Goal: Task Accomplishment & Management: Use online tool/utility

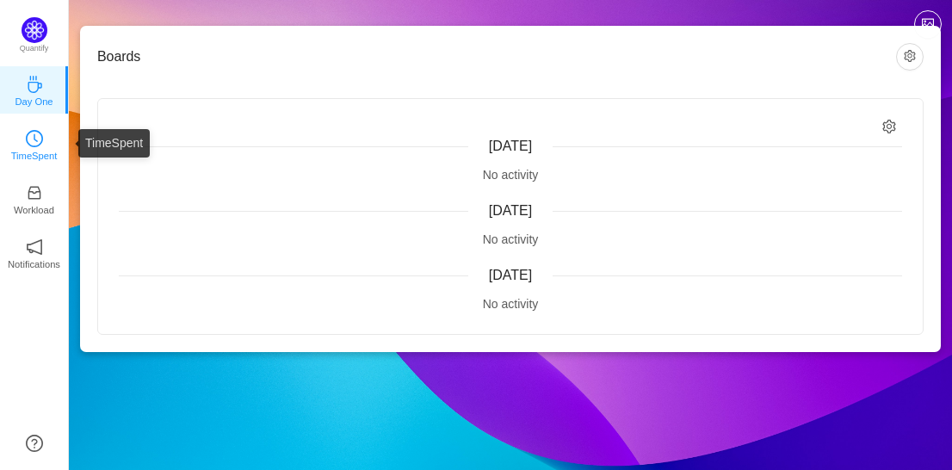
click at [30, 149] on p "TimeSpent" at bounding box center [34, 156] width 47 height 16
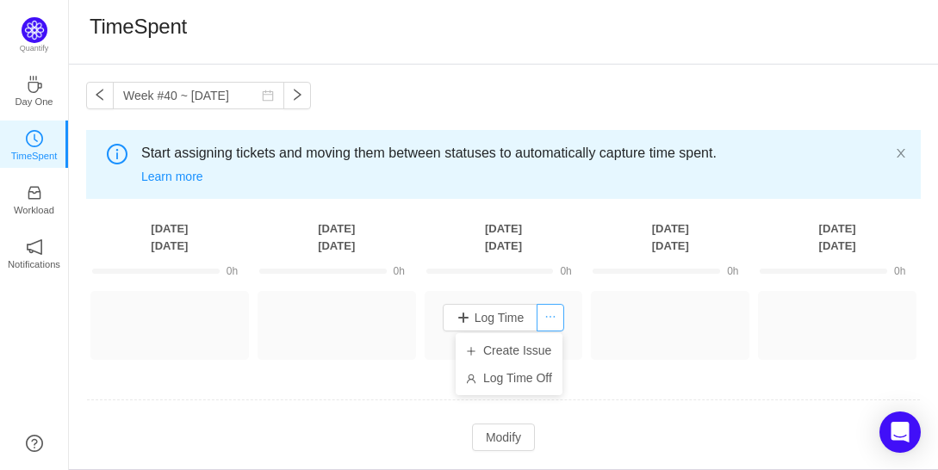
scroll to position [52, 0]
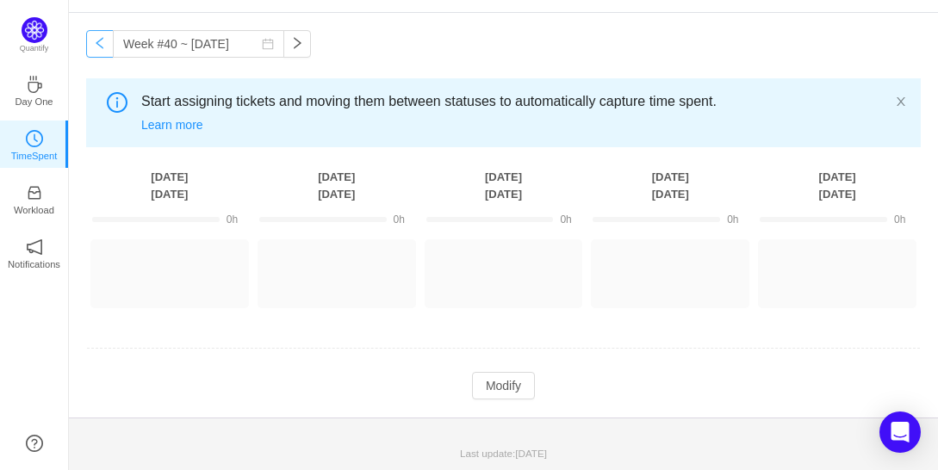
click at [103, 40] on button "button" at bounding box center [100, 44] width 28 height 28
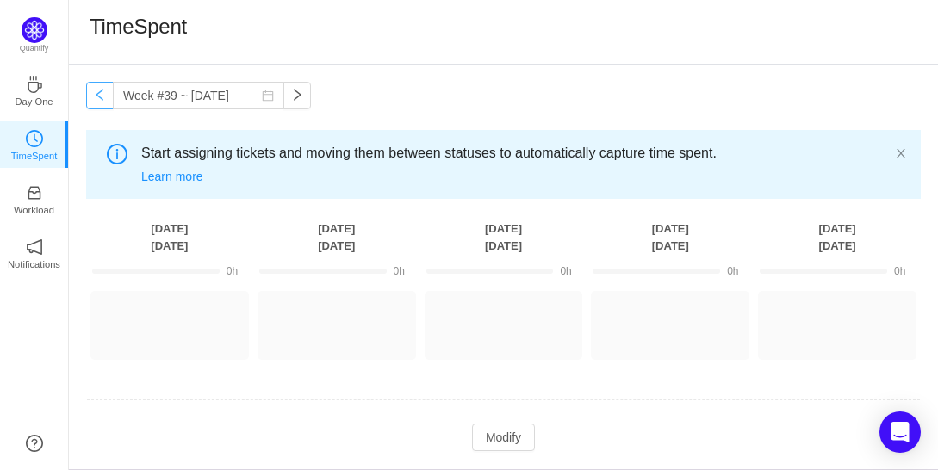
click at [103, 40] on div "TimeSpent" at bounding box center [138, 32] width 97 height 36
click at [103, 100] on button "button" at bounding box center [100, 96] width 28 height 28
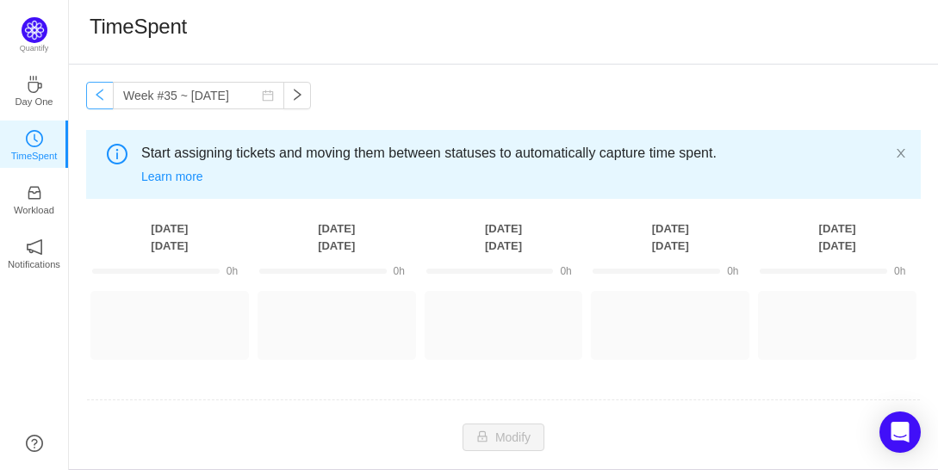
click at [103, 100] on button "button" at bounding box center [100, 96] width 28 height 28
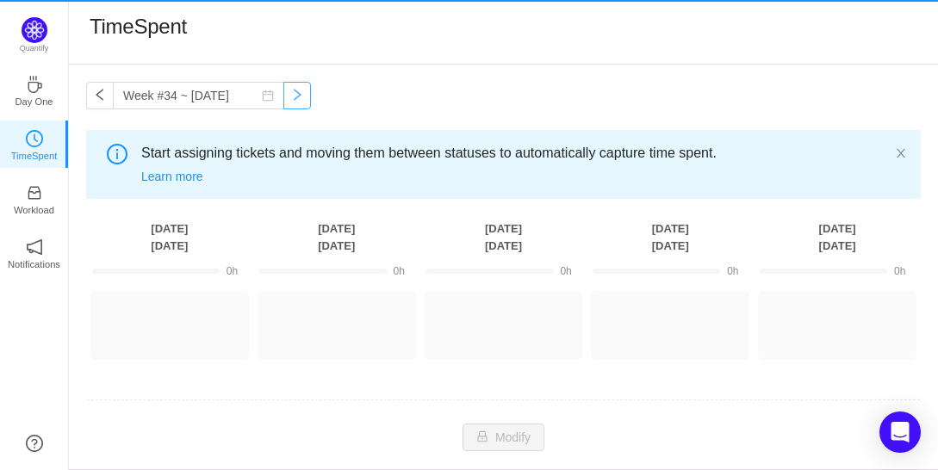
click at [283, 90] on button "button" at bounding box center [297, 96] width 28 height 28
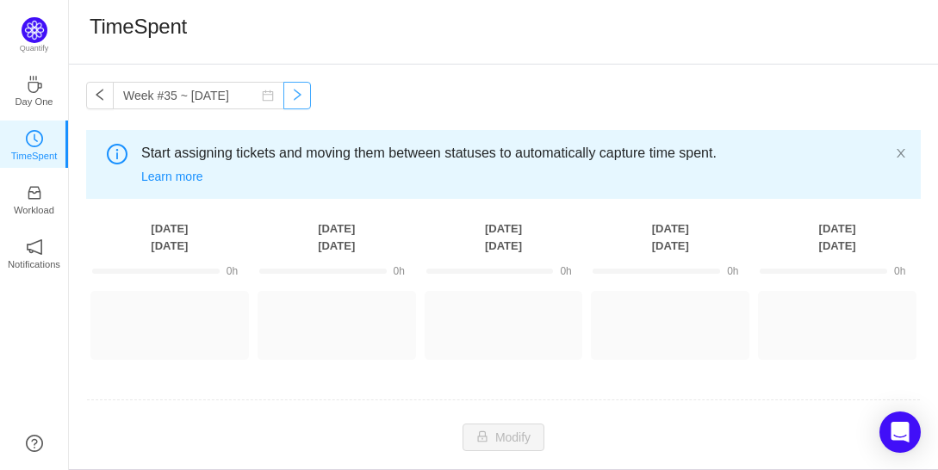
click at [283, 90] on button "button" at bounding box center [297, 96] width 28 height 28
click at [283, 92] on button "button" at bounding box center [297, 96] width 28 height 28
type input "Week #37 ~ Sep 08"
click at [34, 34] on img at bounding box center [35, 30] width 26 height 26
click at [36, 82] on icon "icon: coffee" at bounding box center [35, 84] width 14 height 17
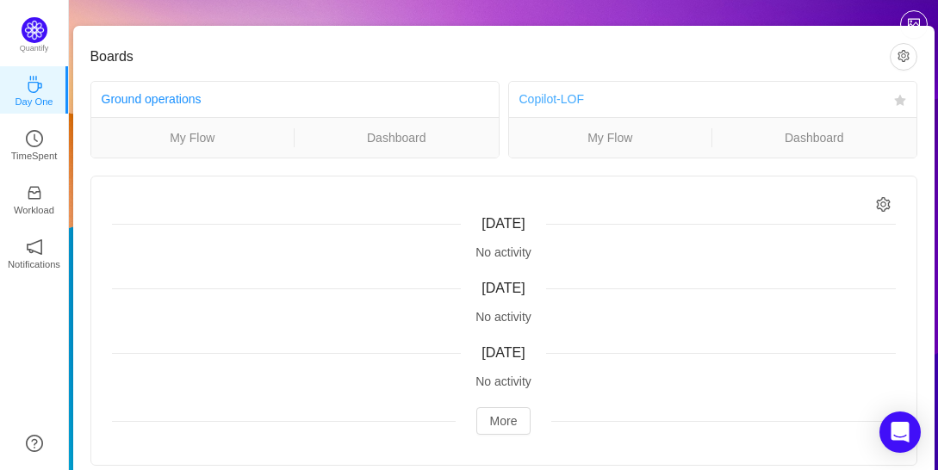
click at [556, 98] on link "Copilot-LOF" at bounding box center [551, 99] width 65 height 14
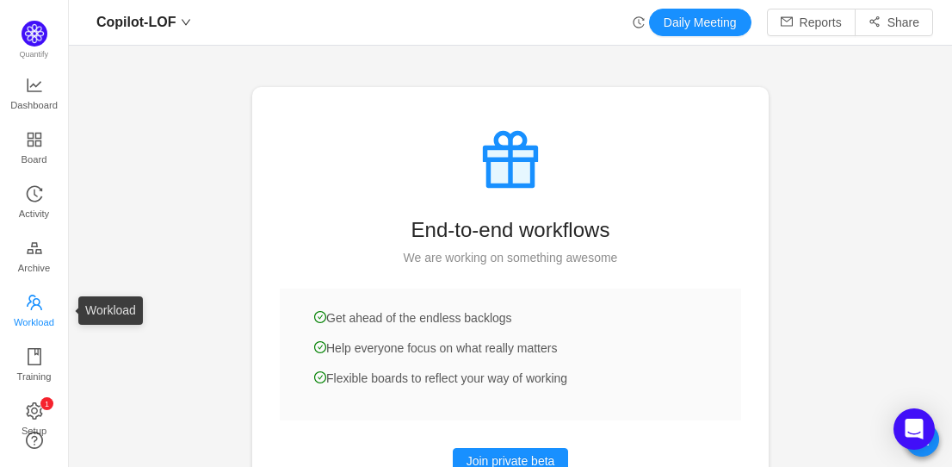
click at [32, 313] on span "Workload" at bounding box center [34, 322] width 40 height 34
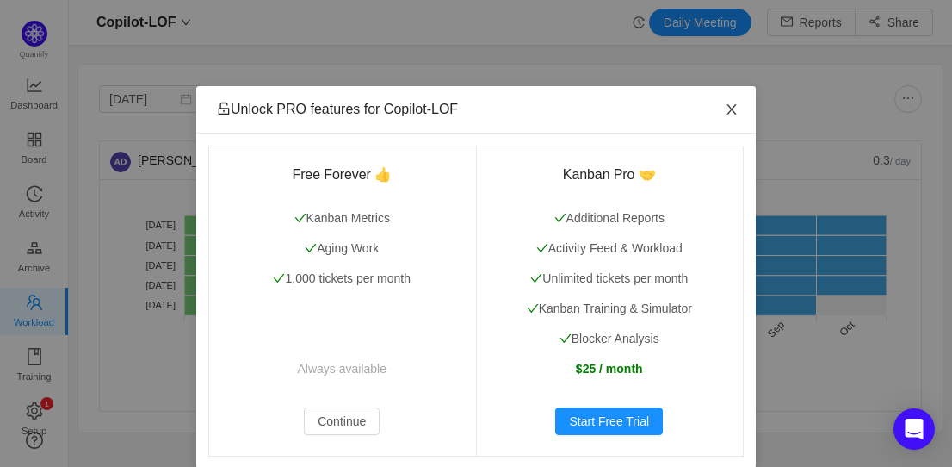
click at [727, 108] on icon "icon: close" at bounding box center [731, 109] width 9 height 10
click at [725, 114] on icon "icon: close" at bounding box center [732, 109] width 14 height 14
click at [728, 113] on icon "icon: close" at bounding box center [732, 109] width 14 height 14
click at [725, 116] on icon "icon: close" at bounding box center [732, 109] width 14 height 14
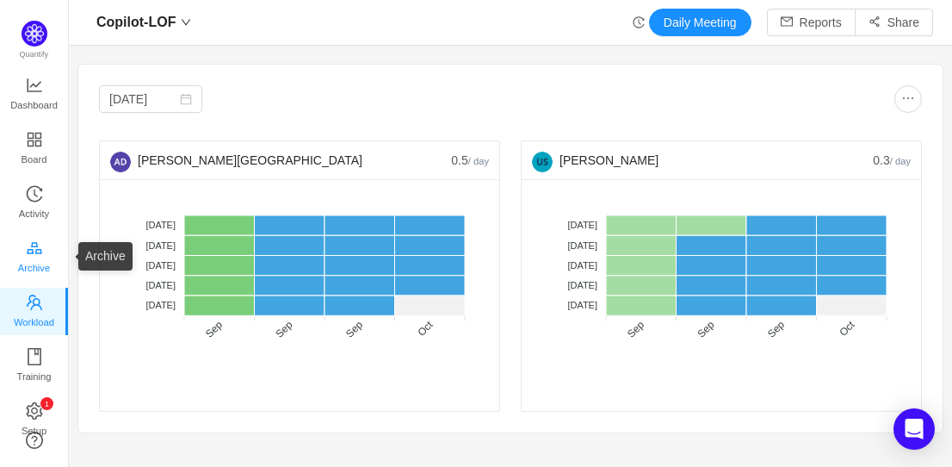
click at [43, 268] on link "Archive" at bounding box center [34, 257] width 17 height 34
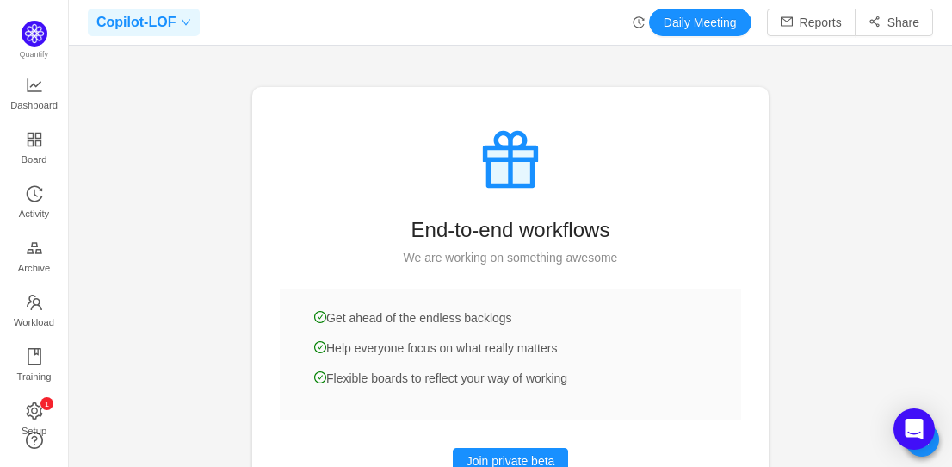
click at [176, 22] on span at bounding box center [184, 22] width 16 height 10
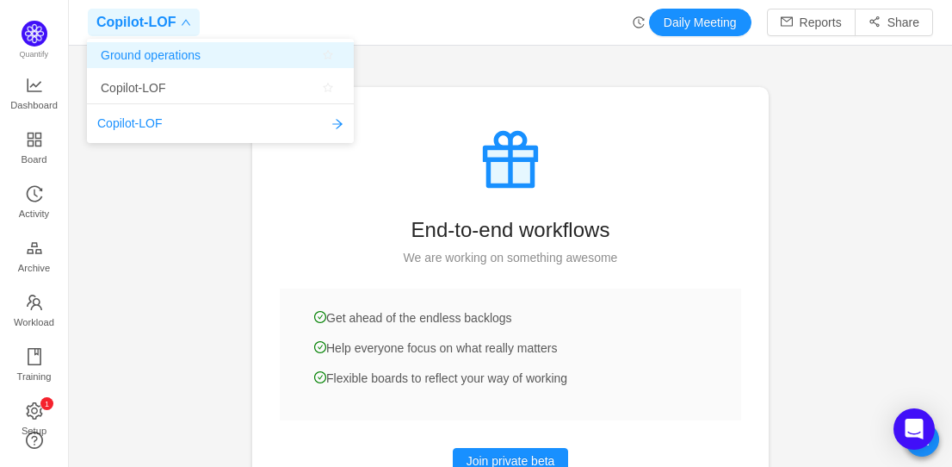
click at [160, 53] on span "Ground operations" at bounding box center [151, 55] width 100 height 26
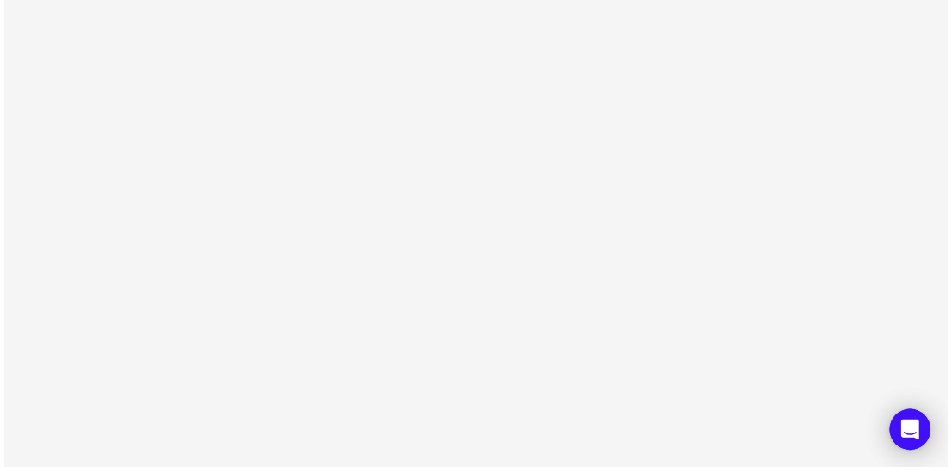
scroll to position [22, 23]
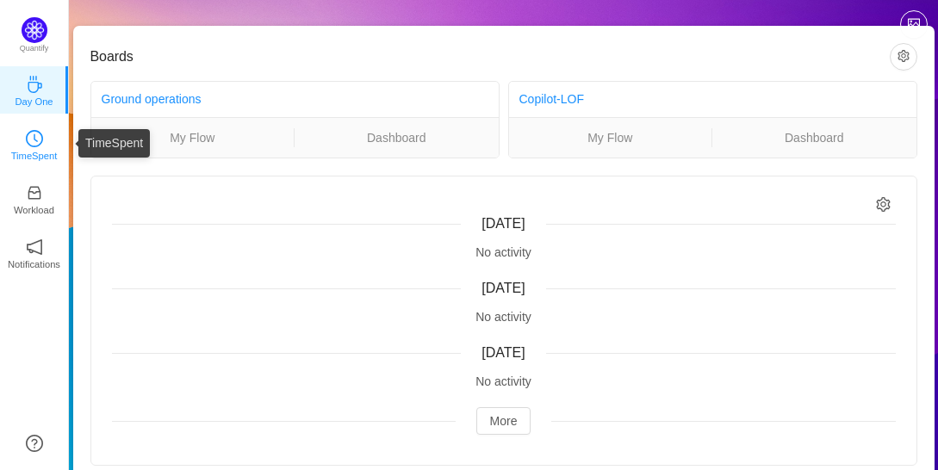
click at [37, 142] on icon "icon: clock-circle" at bounding box center [34, 138] width 17 height 17
